Goal: Task Accomplishment & Management: Complete application form

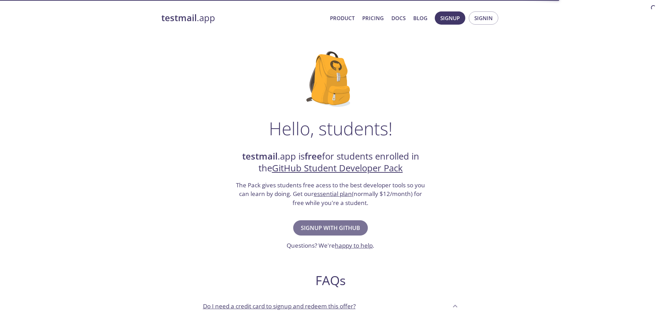
click at [325, 228] on span "Signup with GitHub" at bounding box center [330, 228] width 59 height 10
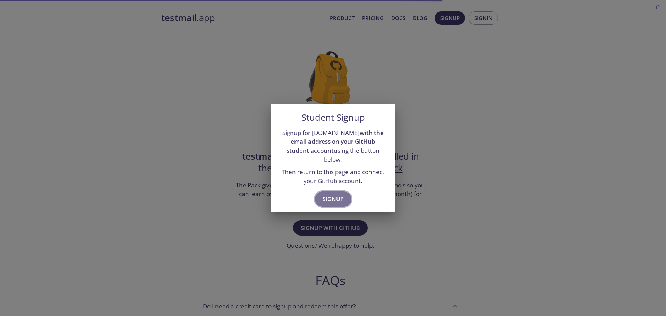
click at [329, 194] on span "Signup" at bounding box center [333, 199] width 21 height 10
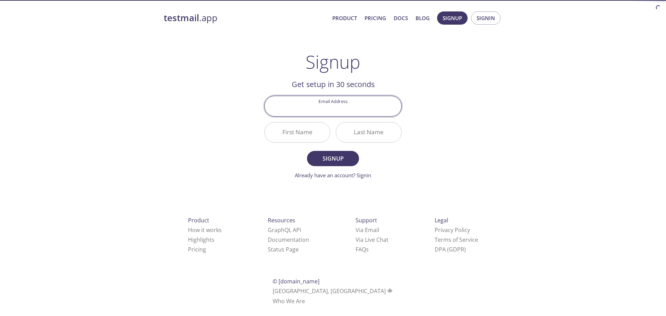
click at [333, 105] on input "Email Address" at bounding box center [333, 106] width 137 height 20
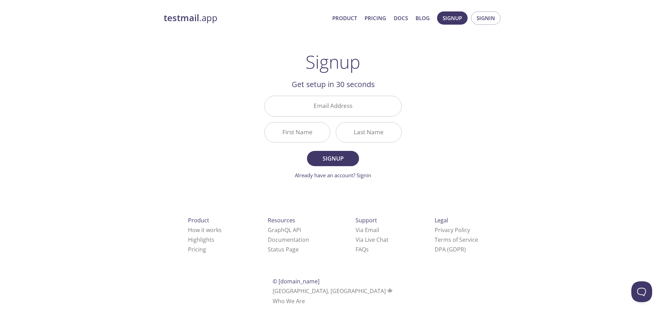
drag, startPoint x: 426, startPoint y: 79, endPoint x: 428, endPoint y: 82, distance: 3.6
click at [428, 82] on div "testmail .app Product Pricing Docs Blog Signup Signin Signup Get setup in 30 se…" at bounding box center [332, 166] width 355 height 318
click at [317, 95] on div "Email Address" at bounding box center [332, 106] width 143 height 26
click at [322, 101] on input "Email Address" at bounding box center [333, 106] width 137 height 20
type input "vleocadio06@gmail.com"
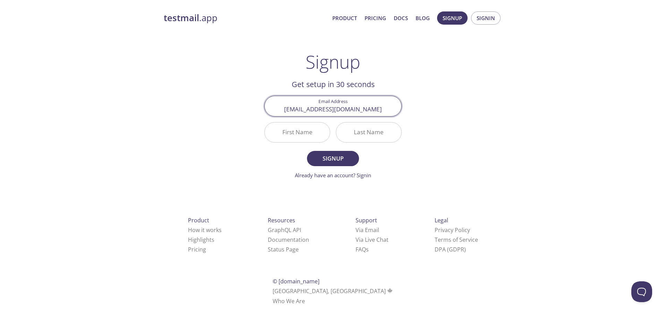
click at [313, 135] on input "First Name" at bounding box center [297, 132] width 65 height 20
type input "Victor"
type input "Leocádio"
click at [307, 151] on button "Signup" at bounding box center [333, 158] width 52 height 15
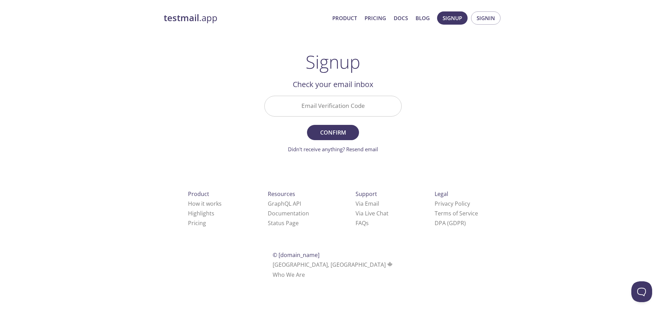
drag, startPoint x: 340, startPoint y: 112, endPoint x: 335, endPoint y: 106, distance: 7.9
click at [340, 112] on input "Email Verification Code" at bounding box center [333, 106] width 137 height 20
paste input "MP9Y8JB"
type input "MP9Y8JB"
click at [345, 139] on button "Confirm" at bounding box center [333, 132] width 52 height 15
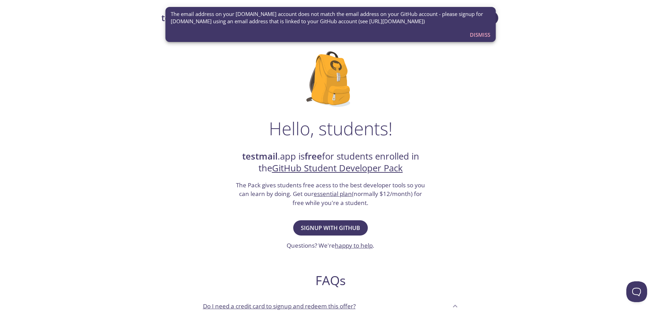
drag, startPoint x: 473, startPoint y: 35, endPoint x: 225, endPoint y: 106, distance: 258.3
click at [228, 109] on div "testmail .app Product Pricing Docs Blog Console Hello, students! testmail .app …" at bounding box center [330, 308] width 661 height 603
click at [484, 34] on span "Dismiss" at bounding box center [480, 34] width 20 height 9
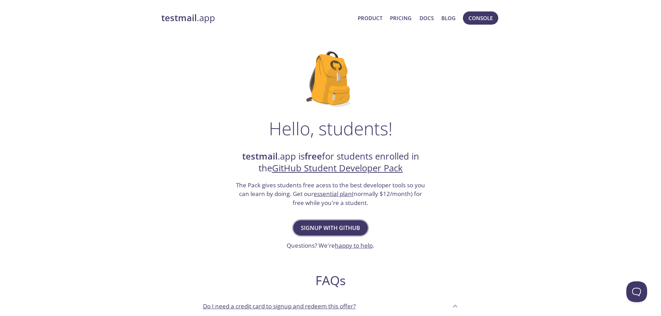
click at [326, 225] on button "Signup with GitHub" at bounding box center [330, 227] width 75 height 15
click at [327, 223] on span "Signup with GitHub" at bounding box center [330, 228] width 59 height 10
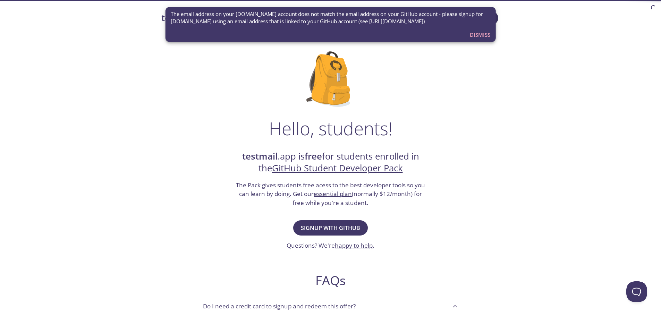
click at [482, 37] on span "Dismiss" at bounding box center [480, 34] width 20 height 9
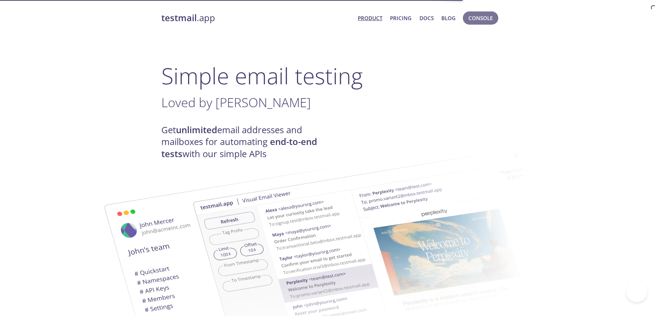
click at [477, 19] on span "Console" at bounding box center [480, 18] width 24 height 9
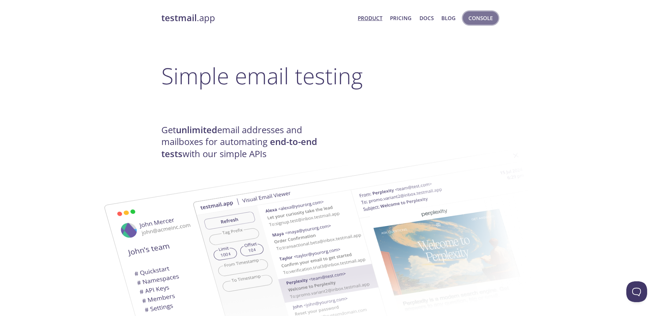
click at [468, 17] on span "Console" at bounding box center [480, 18] width 24 height 9
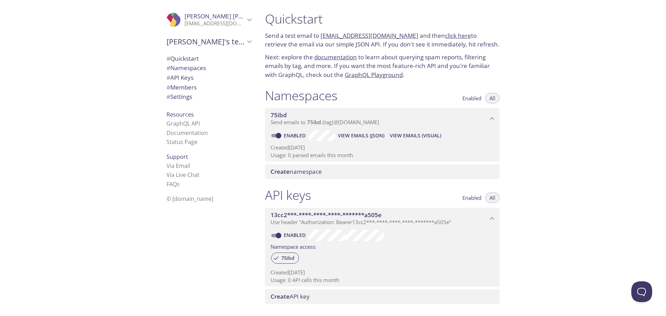
click at [235, 21] on p "vleocadio06@gmail.com" at bounding box center [215, 23] width 60 height 7
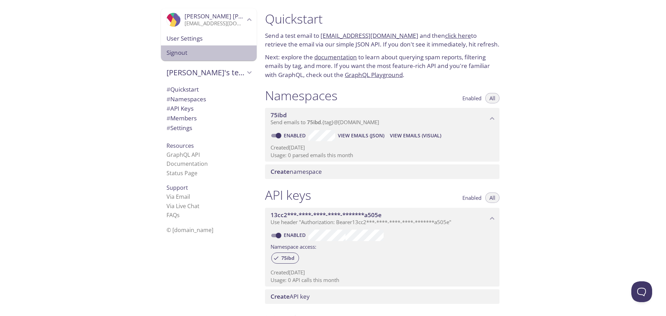
click at [201, 55] on span "Signout" at bounding box center [208, 52] width 85 height 9
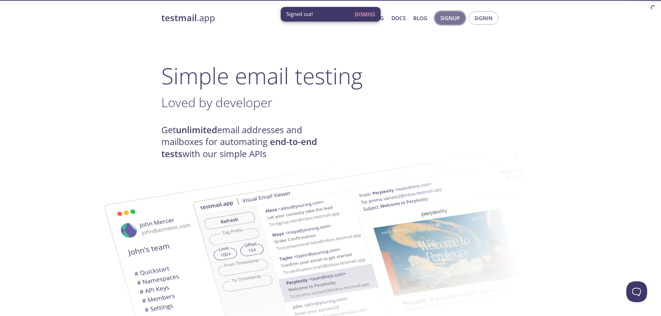
click at [451, 19] on span "Signup" at bounding box center [449, 18] width 19 height 9
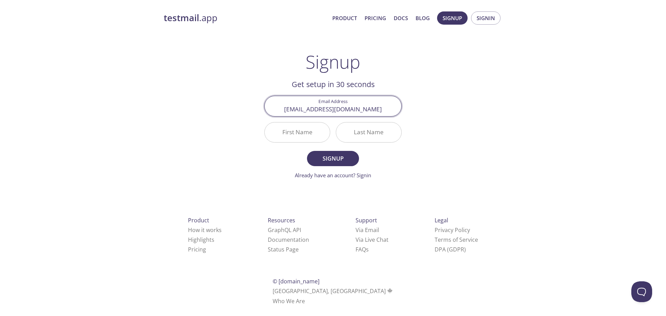
drag, startPoint x: 368, startPoint y: 108, endPoint x: 207, endPoint y: 99, distance: 160.5
click at [175, 85] on div "testmail .app Product Pricing Docs Blog Signup Signin Signup Get setup in 30 se…" at bounding box center [332, 166] width 355 height 318
paste input "leocadiopy@gmail.com"
type input "vleocadiopy@gmail.com"
click at [286, 127] on input "First Name" at bounding box center [297, 132] width 65 height 20
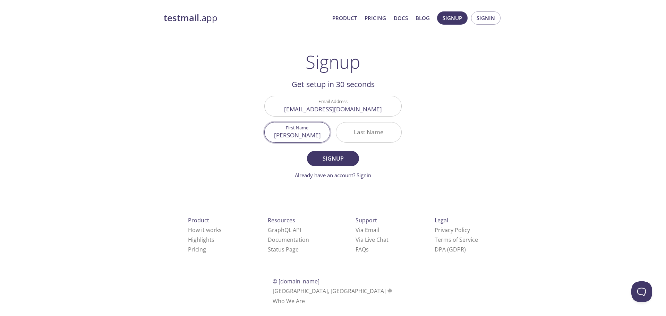
type input "Victor"
type input "Leocádio"
click at [307, 151] on button "Signup" at bounding box center [333, 158] width 52 height 15
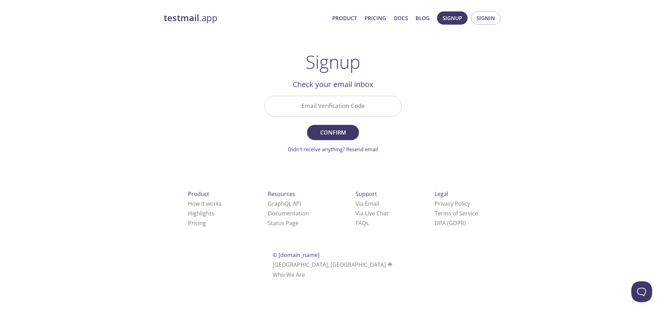
click at [325, 97] on input "Email Verification Code" at bounding box center [333, 106] width 137 height 20
paste input "C2ZD4XZ"
paste input "text"
type input "C2ZD4XZ"
drag, startPoint x: 343, startPoint y: 131, endPoint x: 331, endPoint y: 121, distance: 15.7
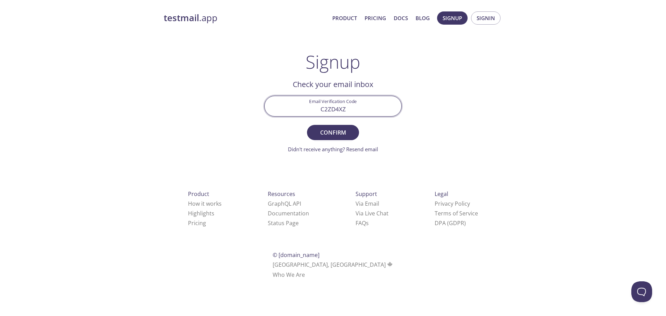
click at [342, 131] on span "Confirm" at bounding box center [333, 133] width 37 height 10
